Goal: Task Accomplishment & Management: Complete application form

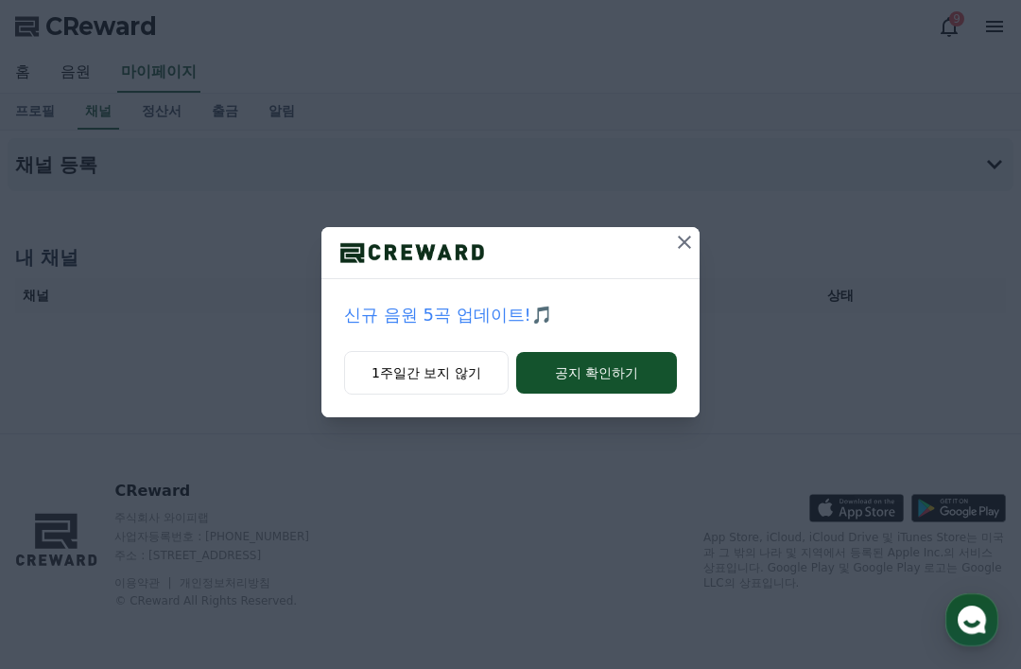
click at [690, 250] on icon at bounding box center [684, 242] width 23 height 23
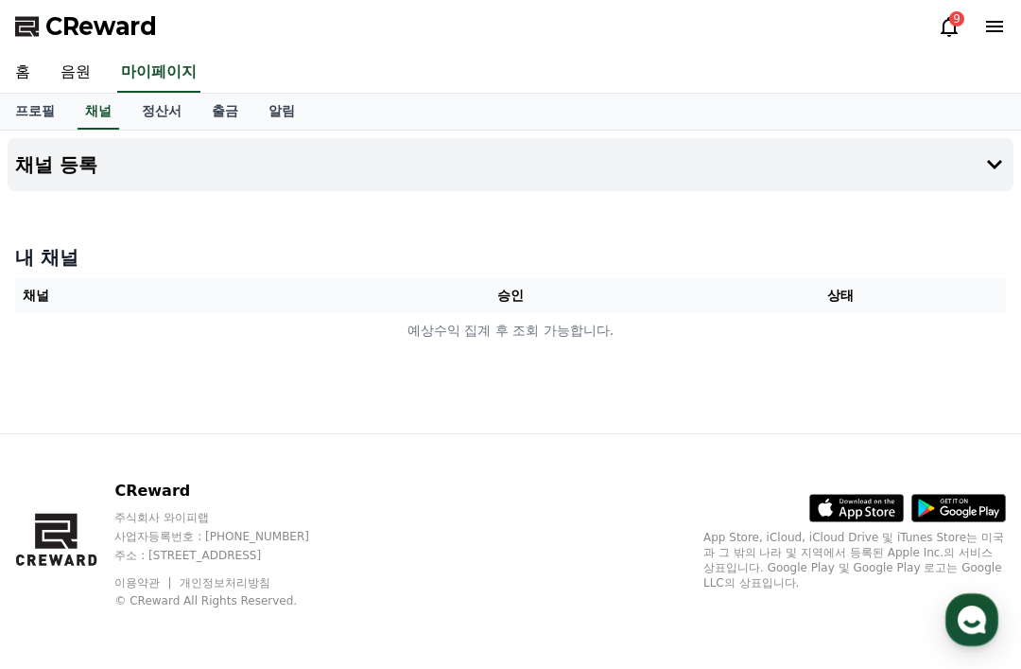
click at [985, 153] on icon at bounding box center [995, 164] width 23 height 23
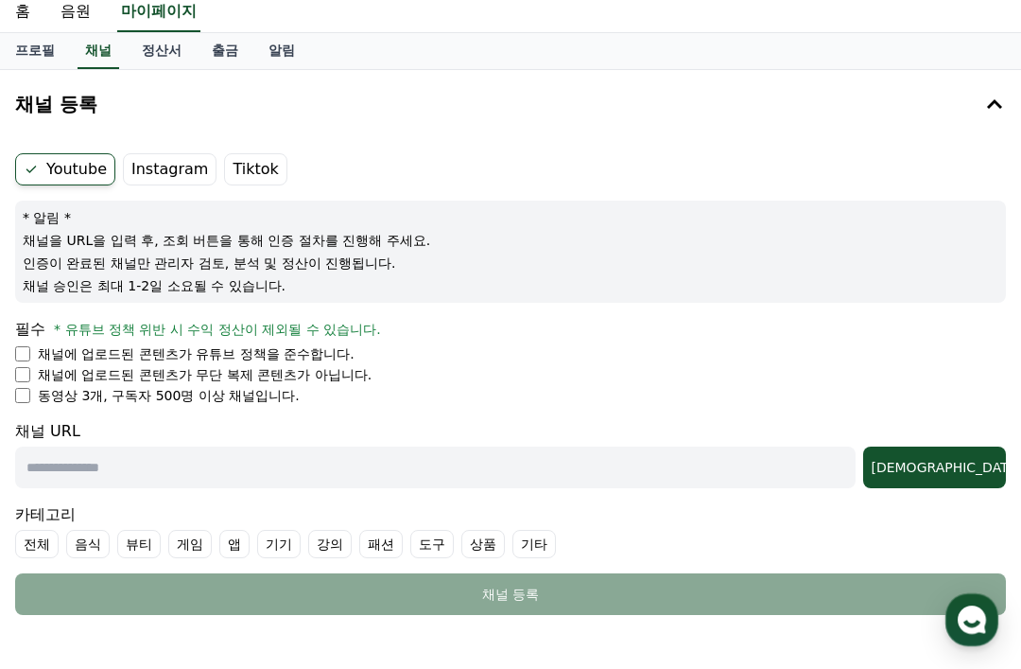
click at [291, 340] on div "필수 * 유튜브 정책 위반 시 수익 정산이 제외될 수 있습니다." at bounding box center [510, 329] width 991 height 23
click at [116, 349] on p "채널에 업로드된 콘텐츠가 유튜브 정책을 준수합니다." at bounding box center [196, 353] width 317 height 19
click at [32, 352] on li "채널에 업로드된 콘텐츠가 유튜브 정책을 준수합니다." at bounding box center [510, 353] width 991 height 19
click at [38, 372] on p "채널에 업로드된 콘텐츠가 무단 복제 콘텐츠가 아닙니다." at bounding box center [205, 374] width 334 height 19
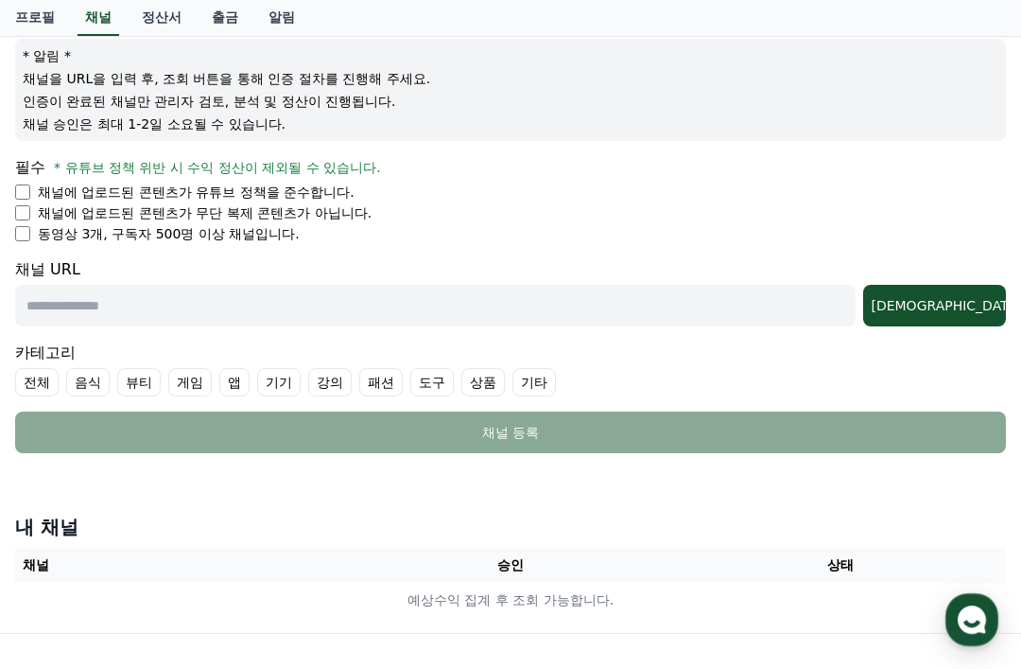
scroll to position [27, 0]
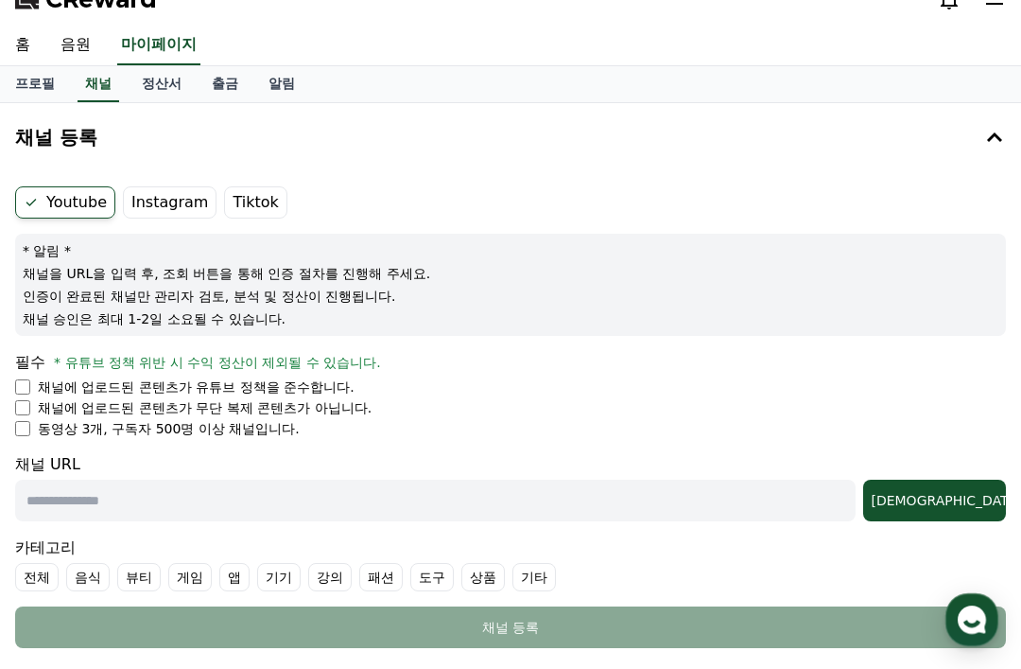
click at [411, 495] on input "text" at bounding box center [435, 500] width 841 height 42
click at [154, 495] on input "text" at bounding box center [435, 500] width 841 height 42
paste input "**********"
type input "**********"
click at [967, 508] on div "[DEMOGRAPHIC_DATA]" at bounding box center [935, 500] width 128 height 19
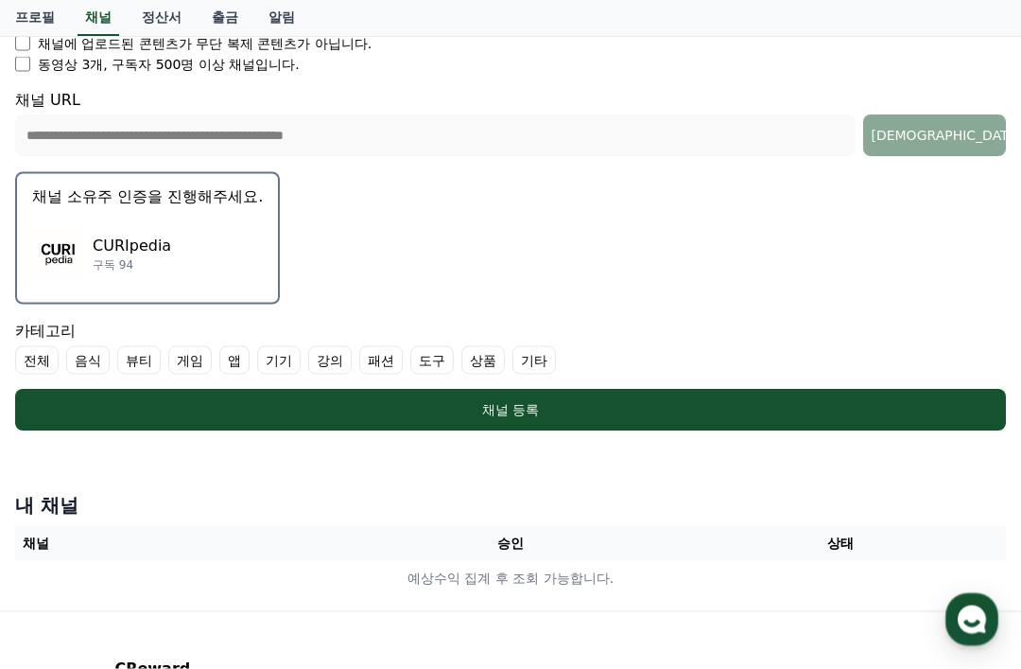
scroll to position [392, 0]
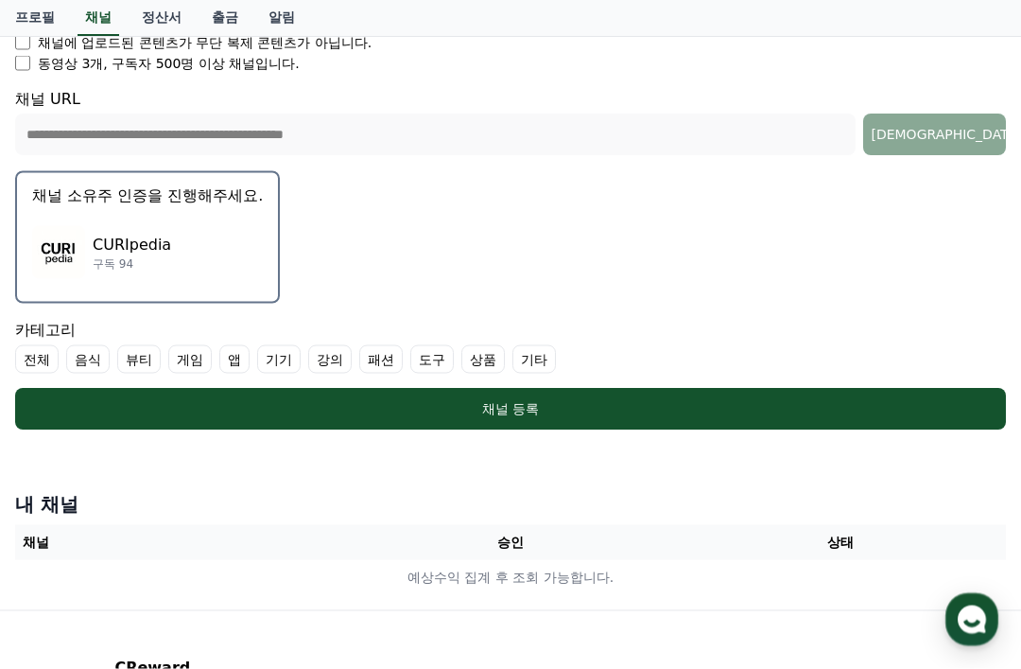
click at [656, 404] on div "채널 등록" at bounding box center [510, 409] width 915 height 19
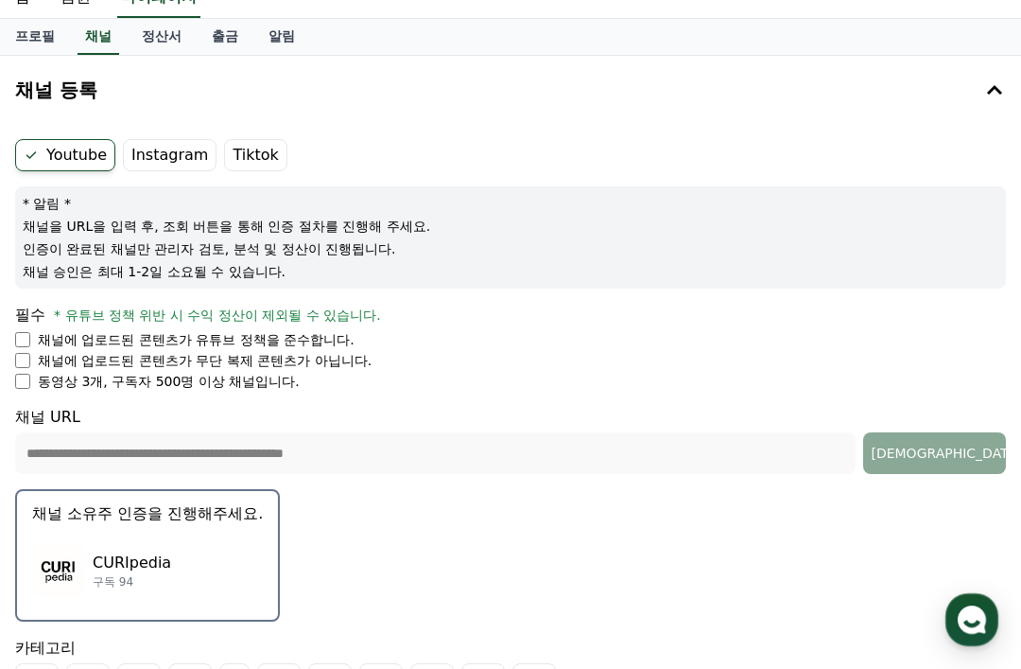
scroll to position [0, 0]
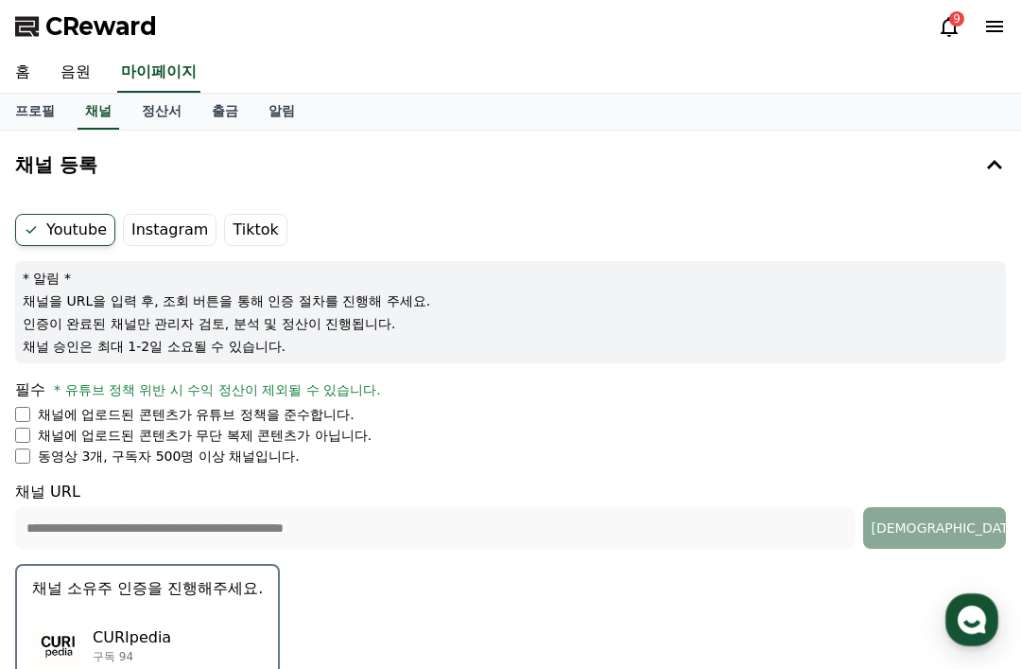
click at [165, 228] on label "Instagram" at bounding box center [170, 230] width 94 height 32
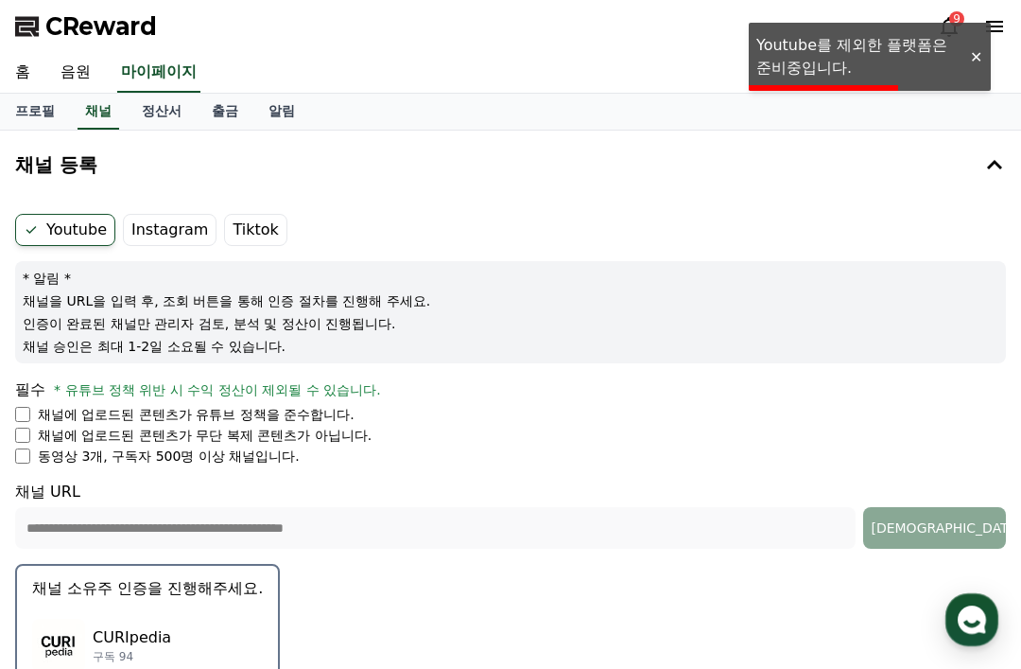
click at [257, 218] on label "Tiktok" at bounding box center [255, 230] width 62 height 32
